Goal: Task Accomplishment & Management: Use online tool/utility

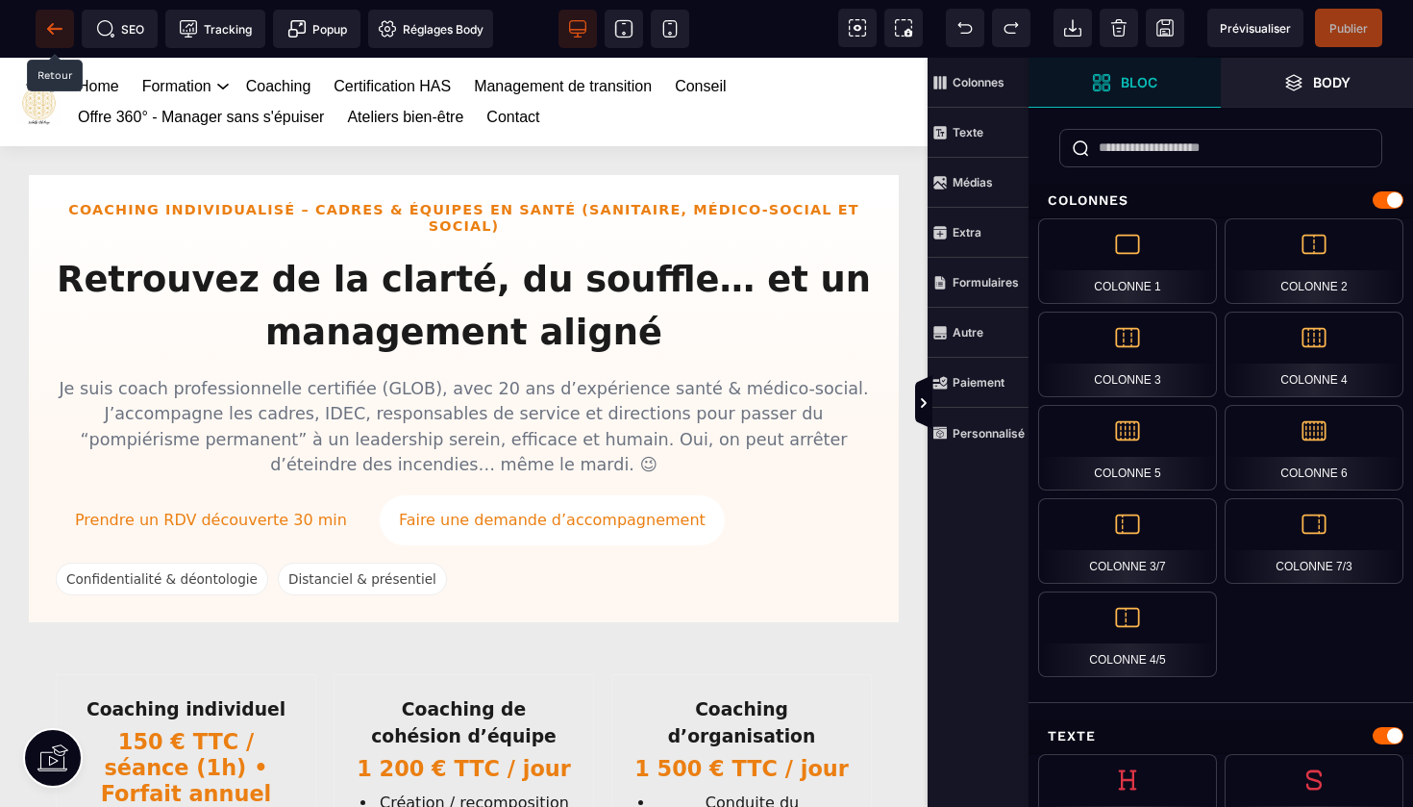
click at [54, 23] on icon at bounding box center [54, 28] width 19 height 19
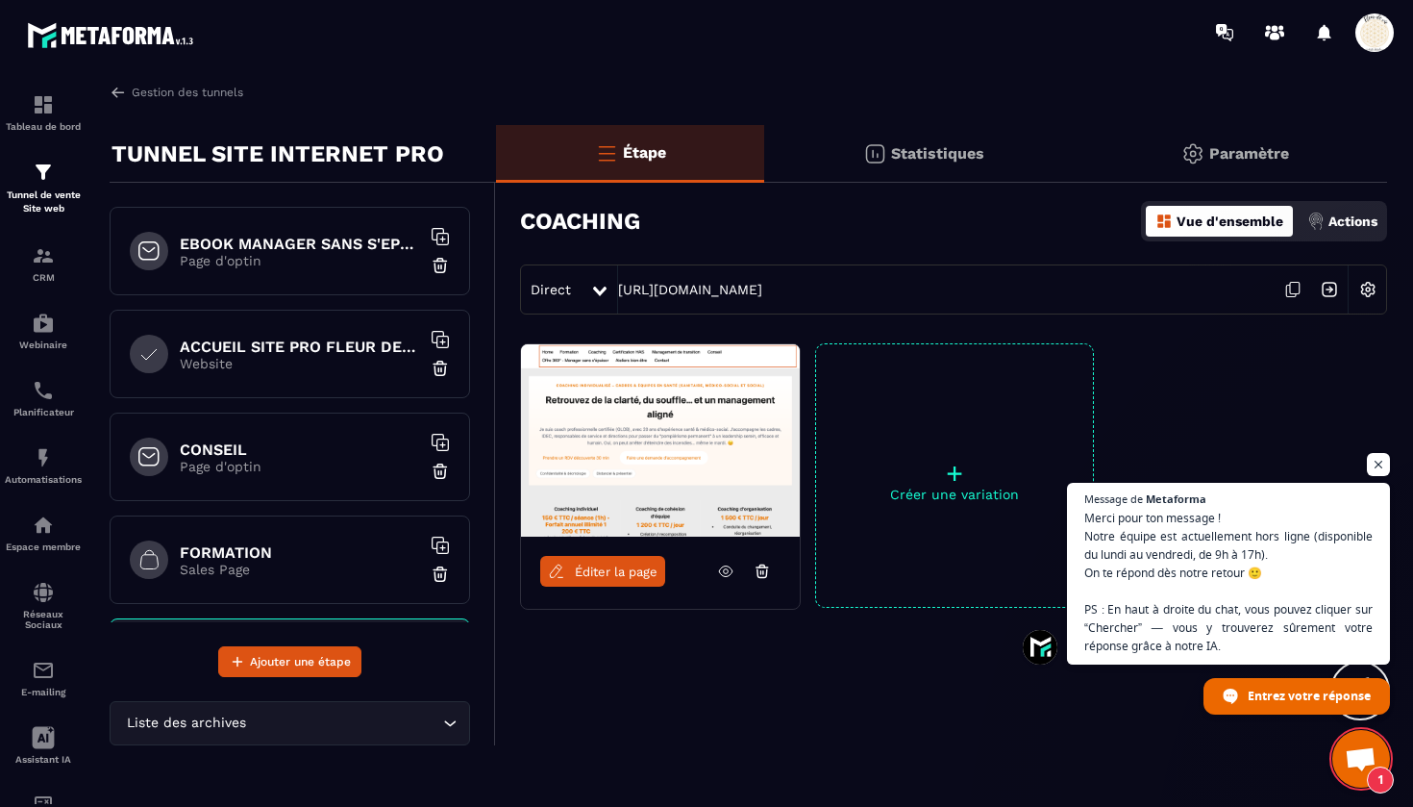
click at [334, 350] on h6 "ACCUEIL SITE PRO FLEUR DE VIE" at bounding box center [300, 346] width 240 height 18
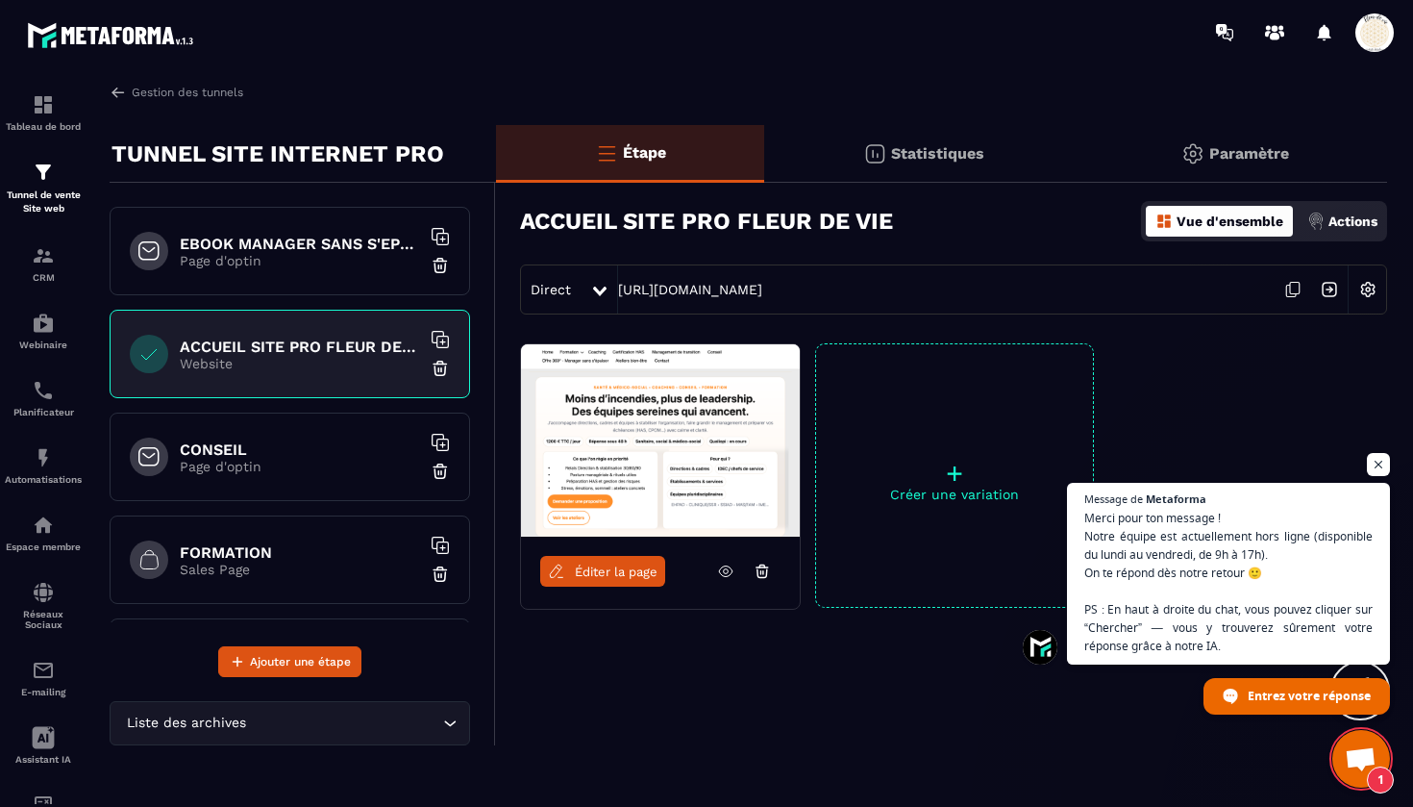
click at [1288, 284] on icon at bounding box center [1293, 289] width 37 height 37
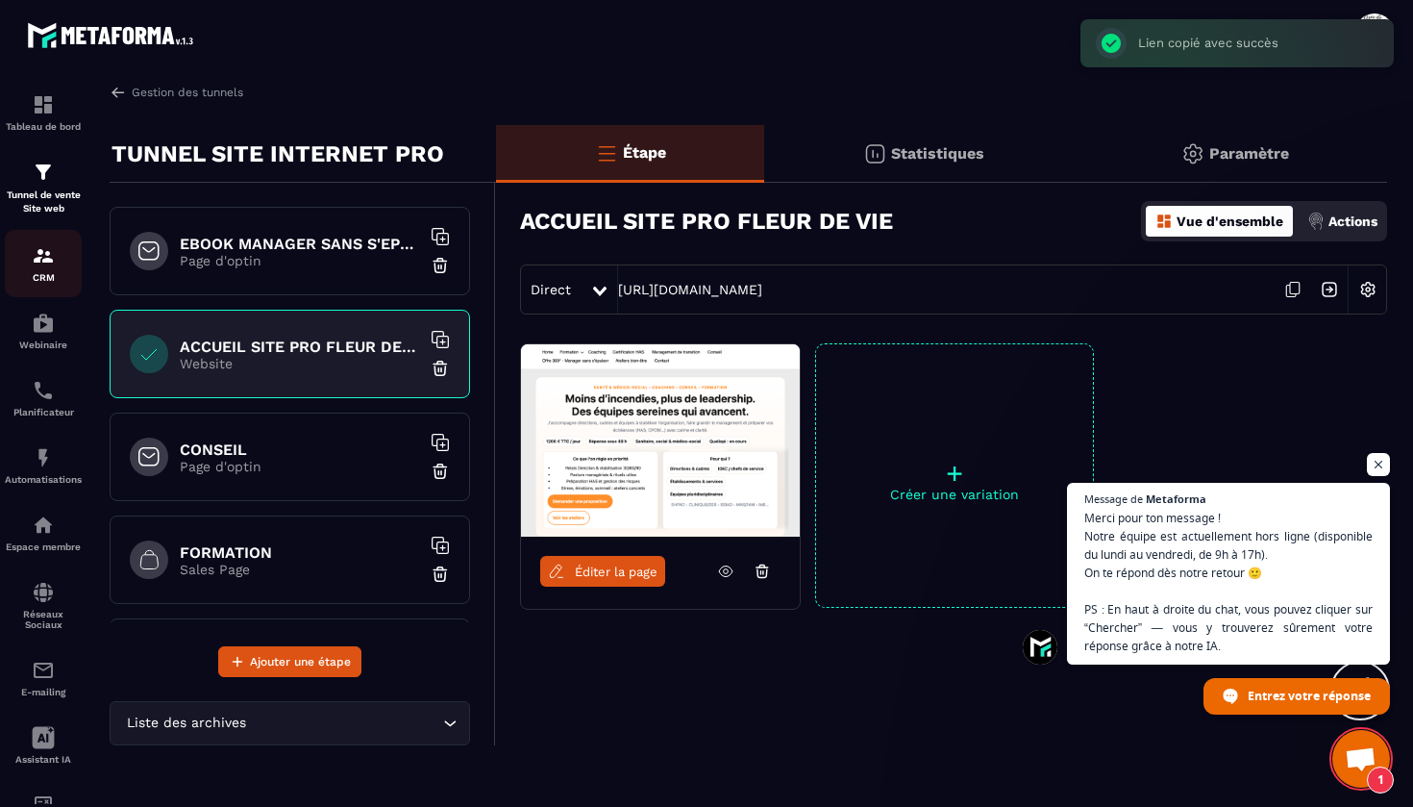
click at [45, 255] on img at bounding box center [43, 255] width 23 height 23
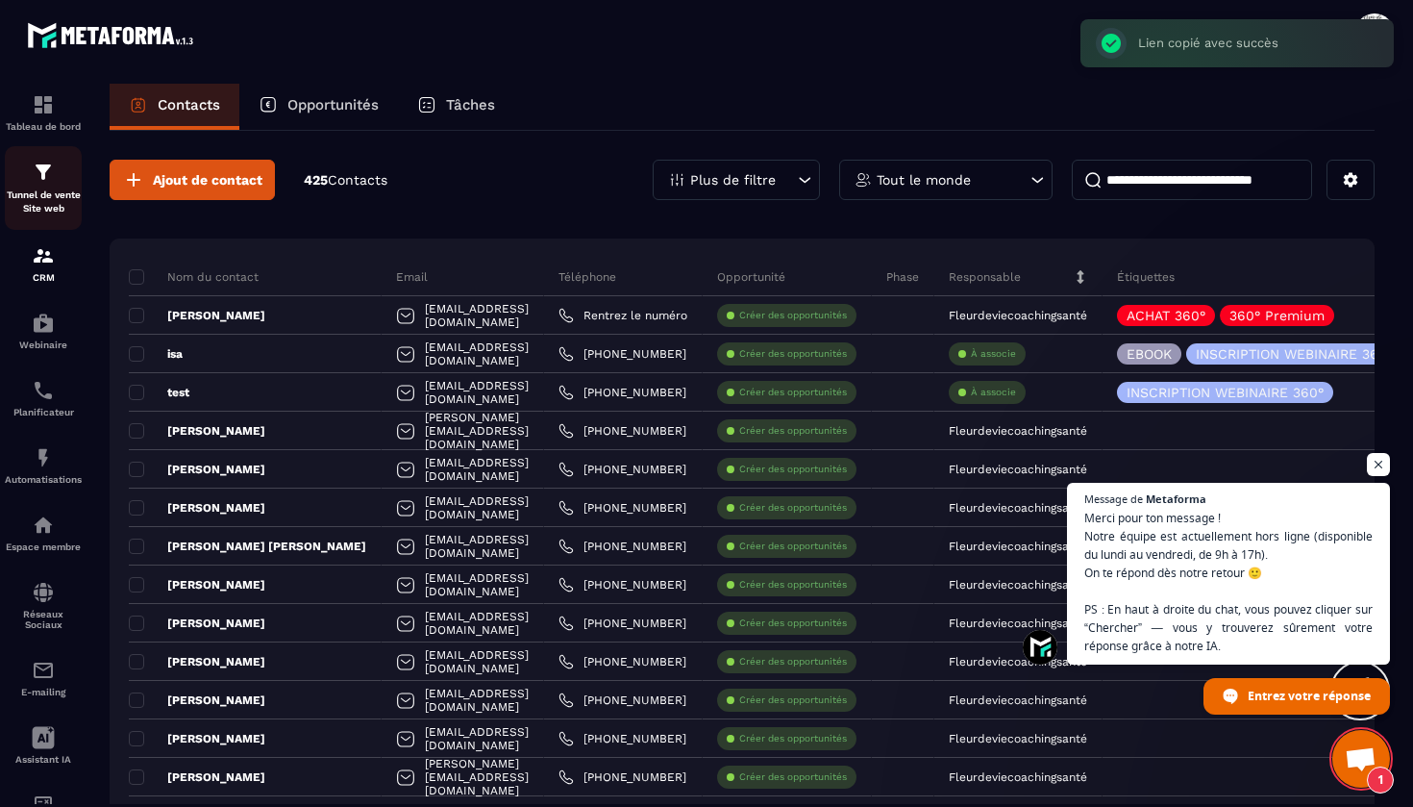
click at [43, 177] on img at bounding box center [43, 172] width 23 height 23
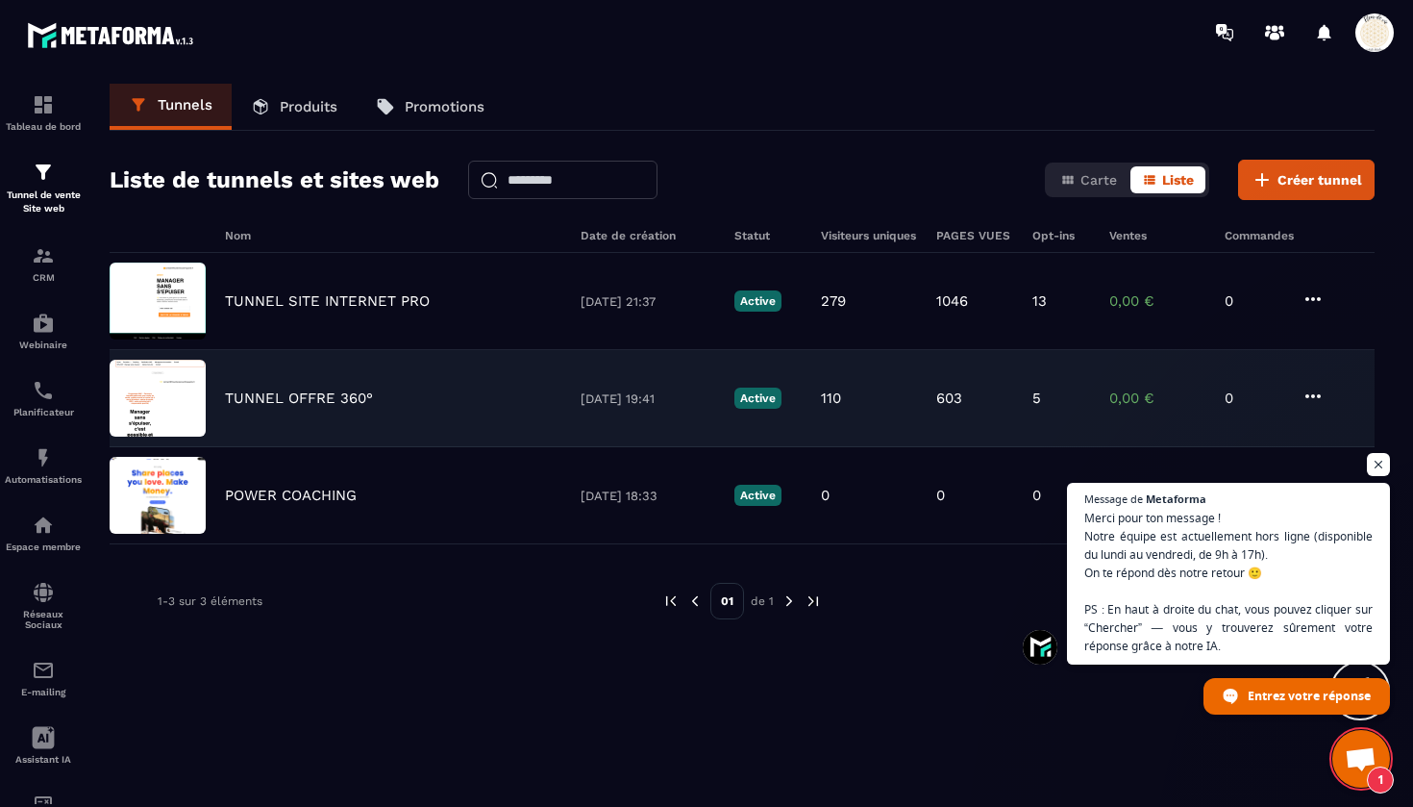
click at [290, 391] on p "TUNNEL OFFRE 360°" at bounding box center [299, 397] width 148 height 17
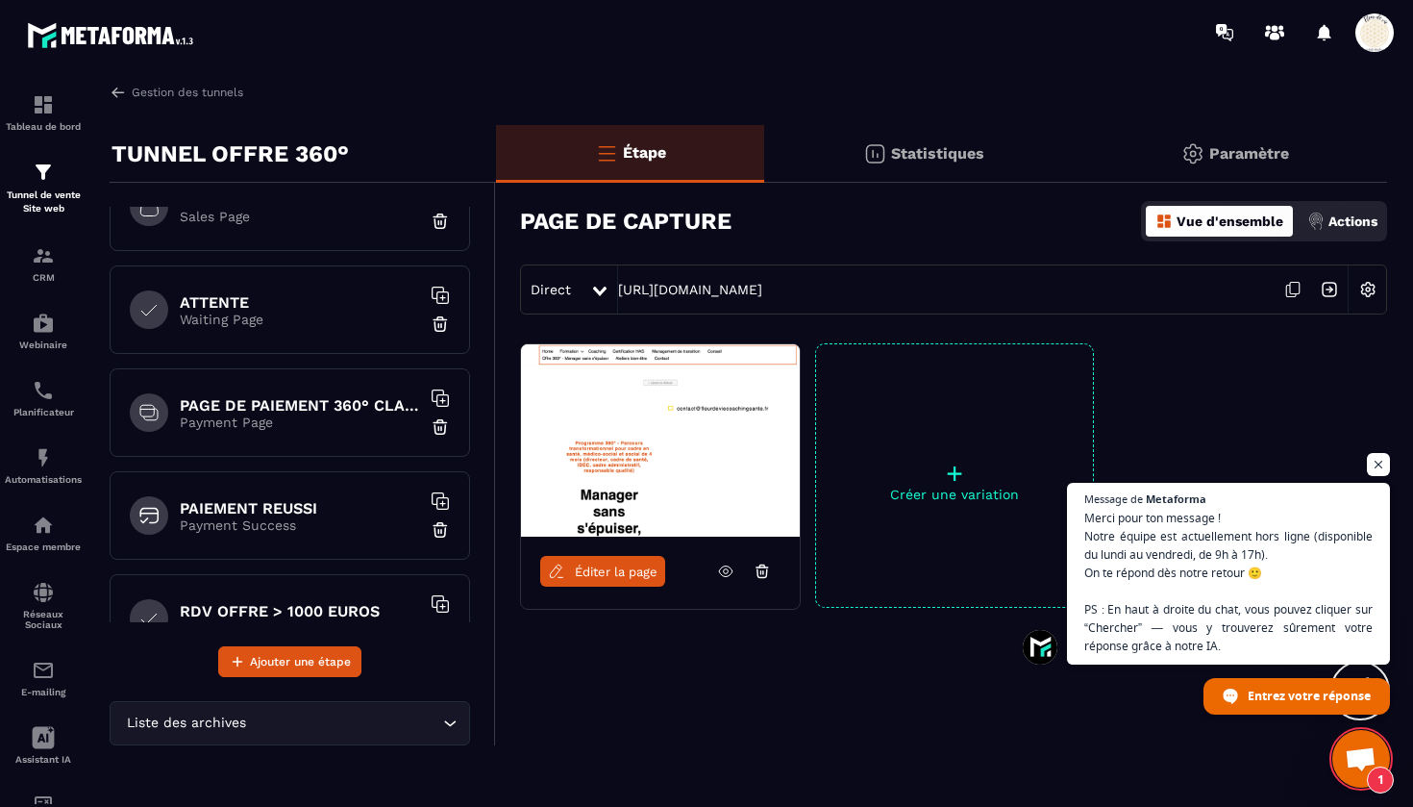
scroll to position [153, 0]
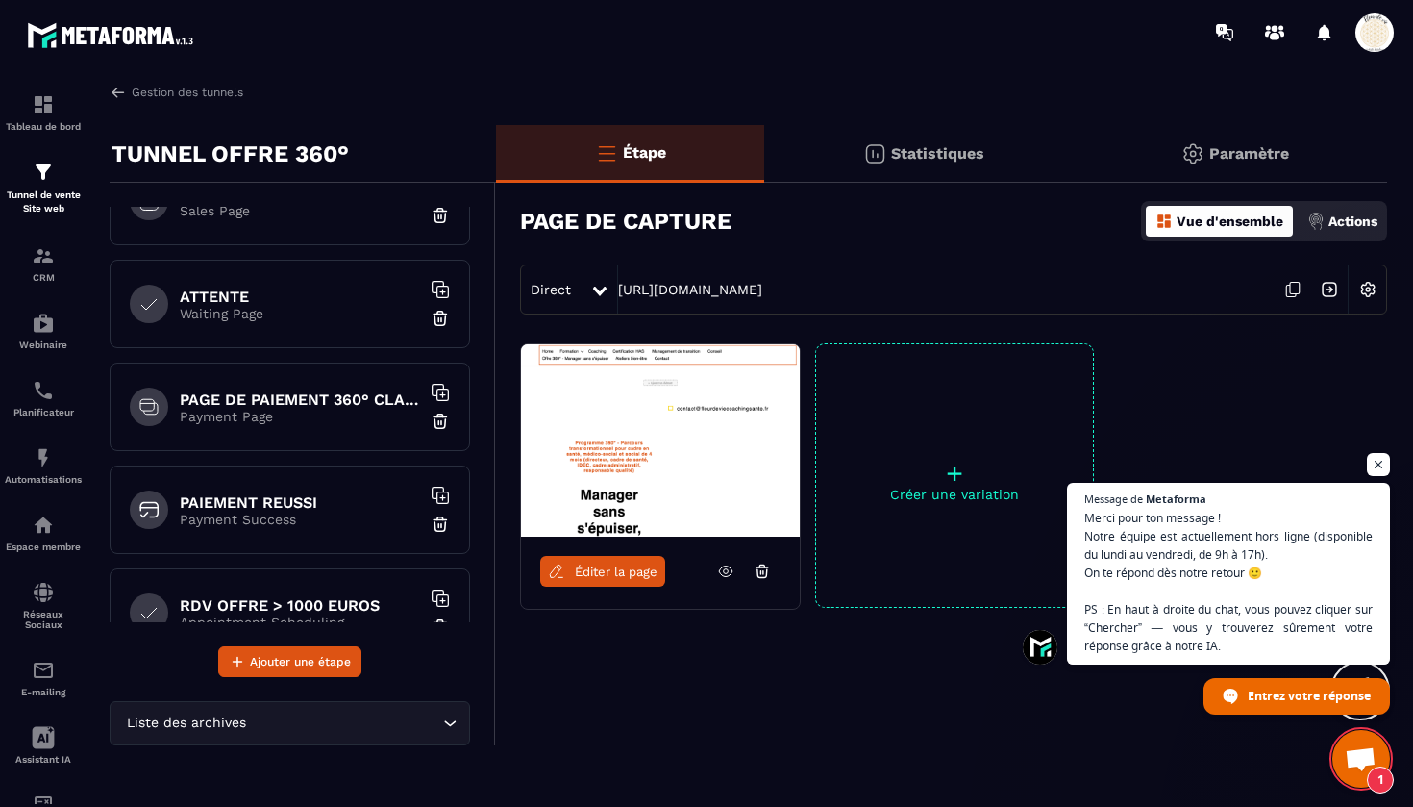
click at [304, 312] on p "Waiting Page" at bounding box center [300, 313] width 240 height 15
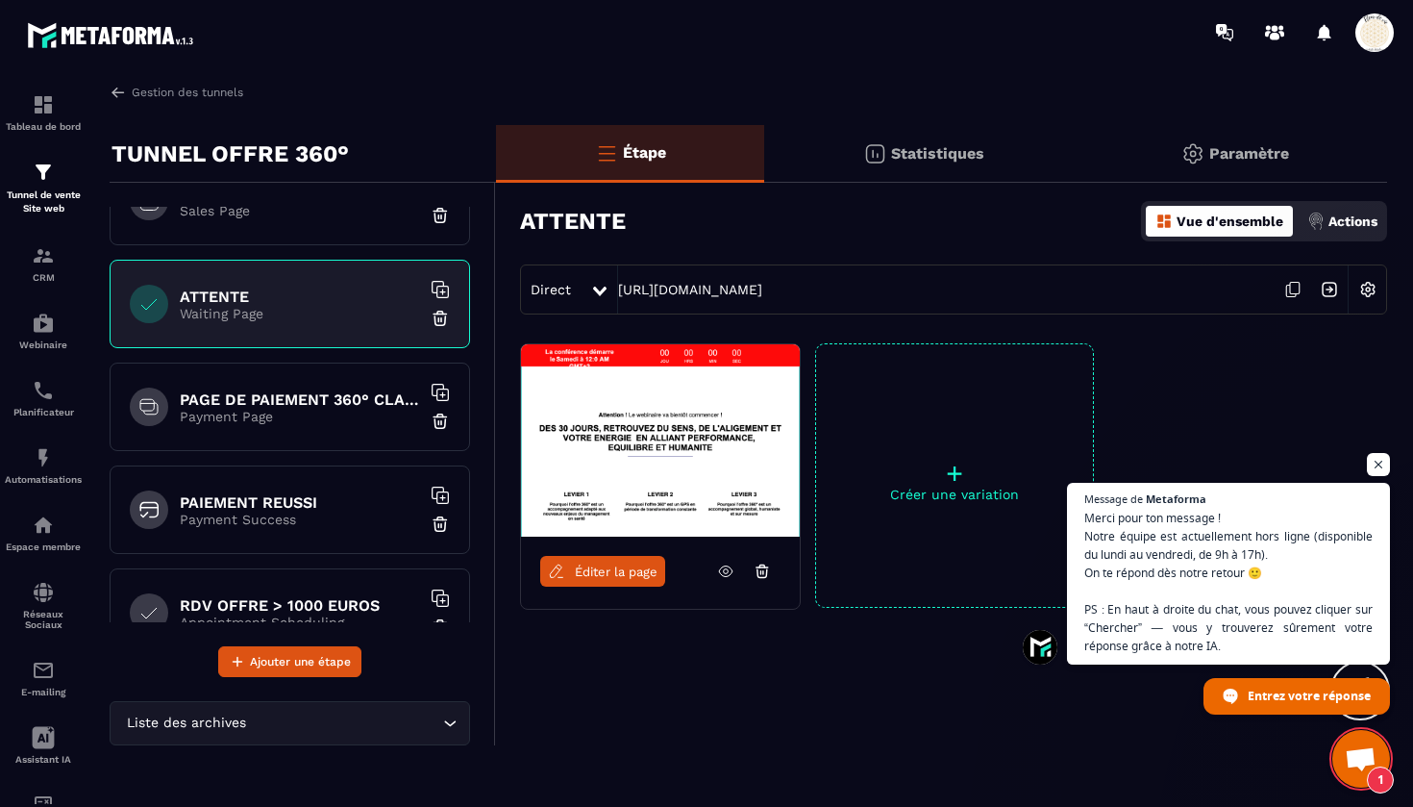
click at [288, 503] on h6 "PAIEMENT REUSSI" at bounding box center [300, 502] width 240 height 18
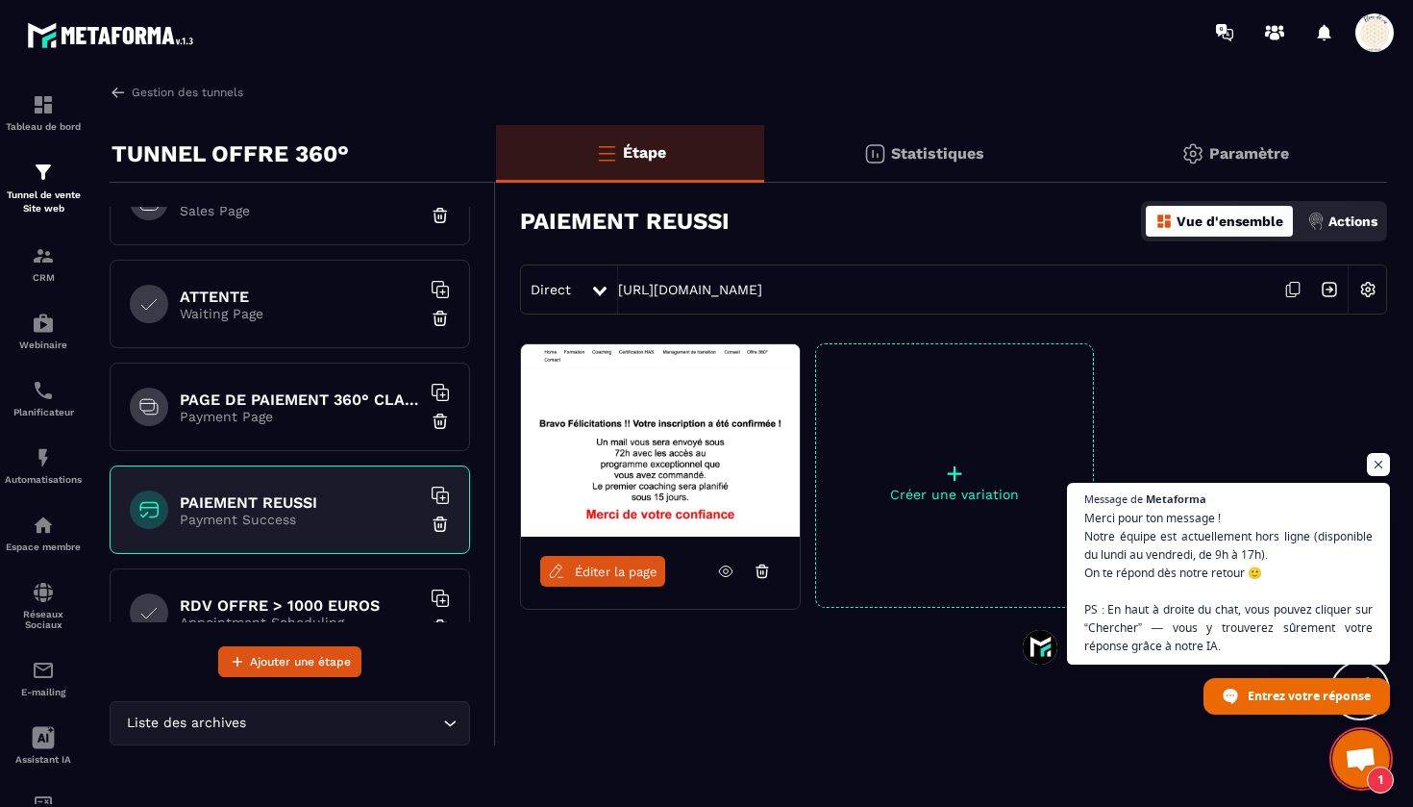
click at [360, 410] on p "Payment Page" at bounding box center [300, 416] width 240 height 15
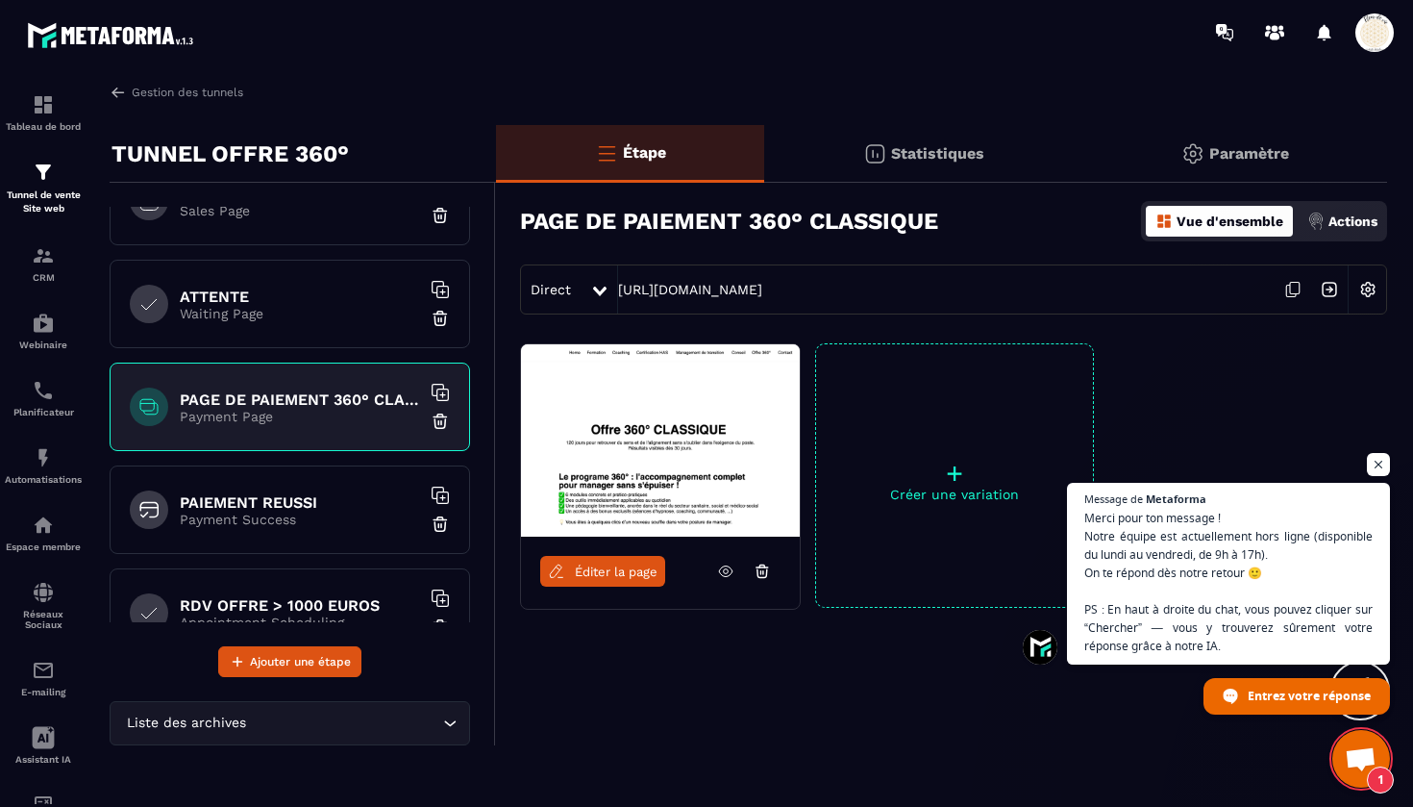
click at [597, 564] on span "Éditer la page" at bounding box center [616, 571] width 83 height 14
